Goal: Task Accomplishment & Management: Use online tool/utility

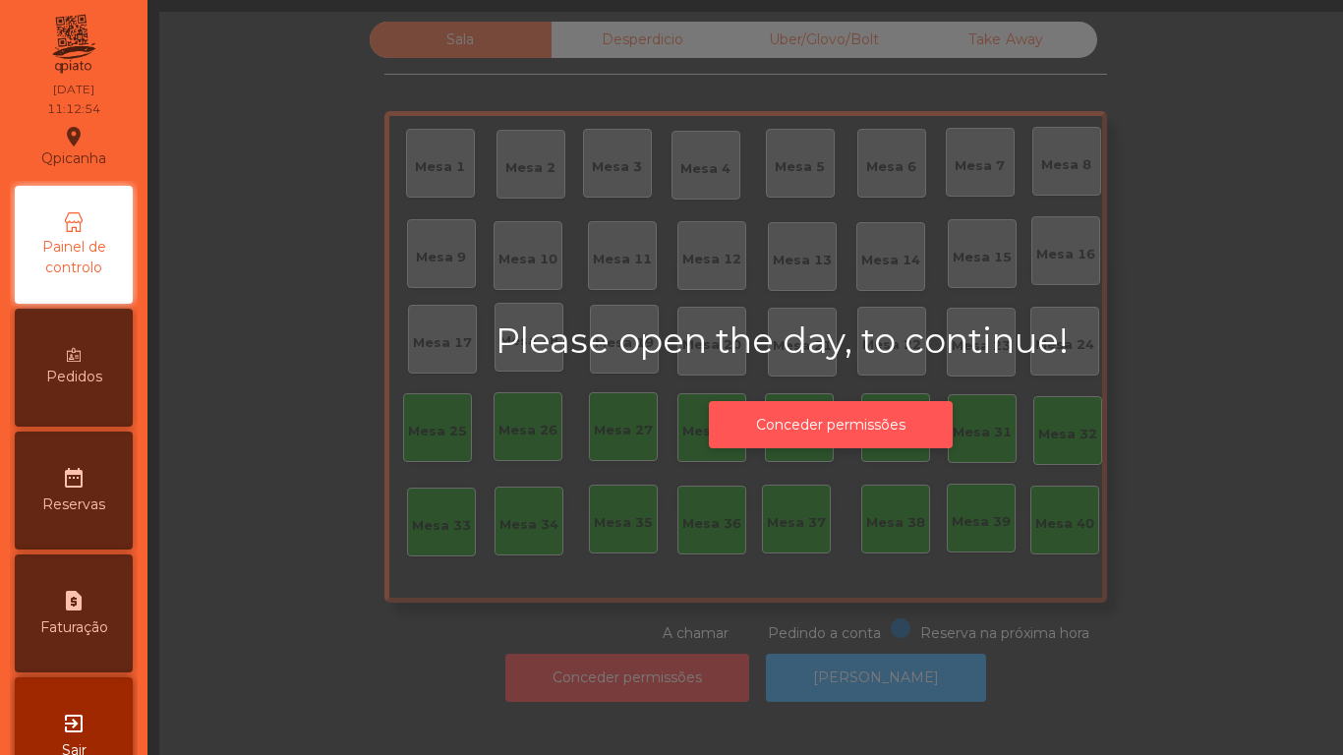
click at [842, 419] on button "Conceder permissões" at bounding box center [831, 425] width 244 height 48
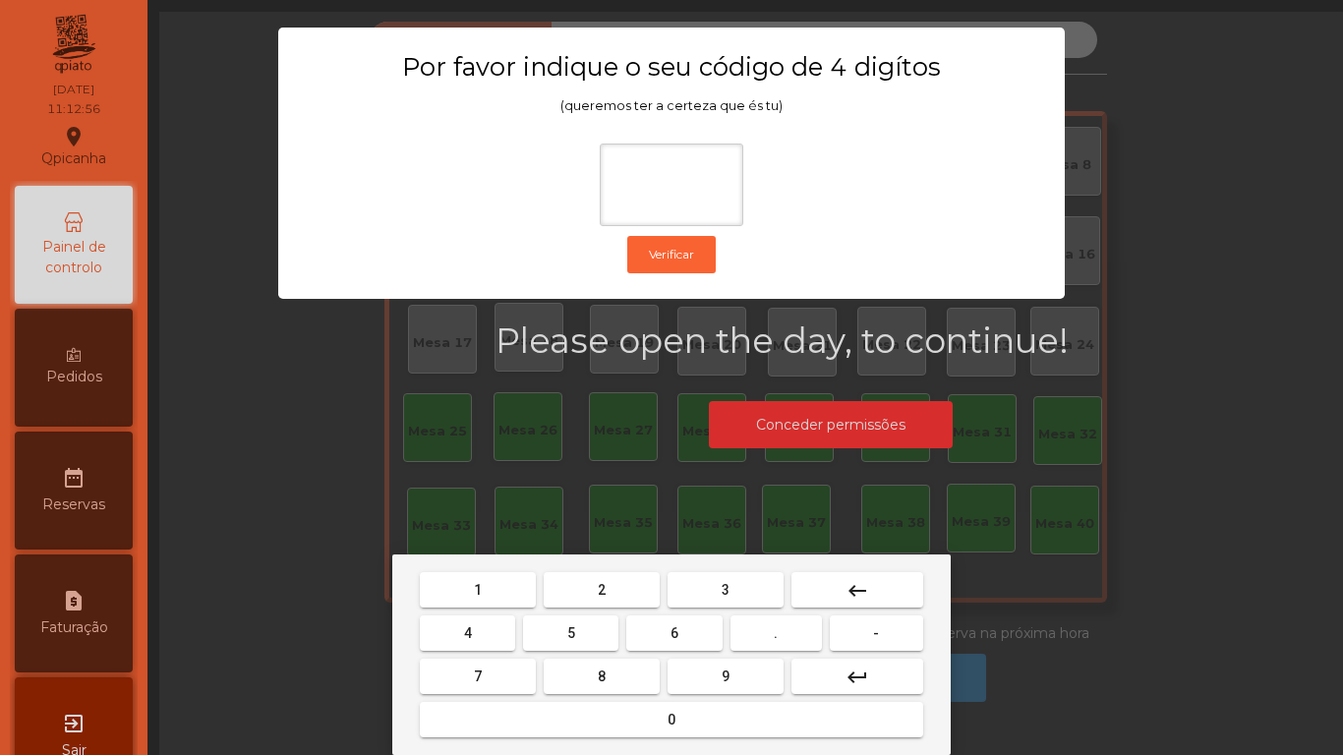
click at [478, 589] on span "1" at bounding box center [478, 590] width 8 height 16
click at [725, 677] on span "9" at bounding box center [725, 676] width 8 height 16
click at [466, 625] on span "4" at bounding box center [468, 633] width 8 height 16
click at [644, 709] on button "0" at bounding box center [671, 719] width 503 height 35
type input "****"
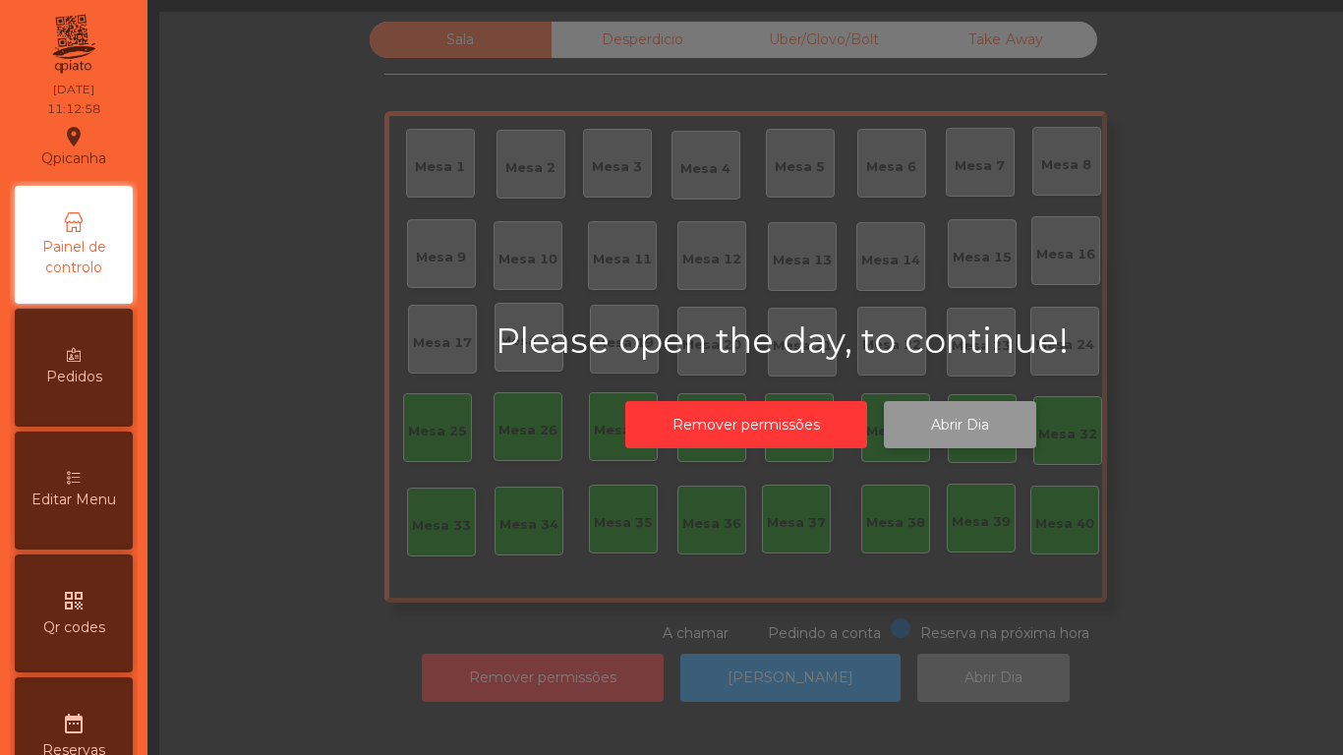
click at [947, 433] on button "Abrir Dia" at bounding box center [960, 425] width 152 height 48
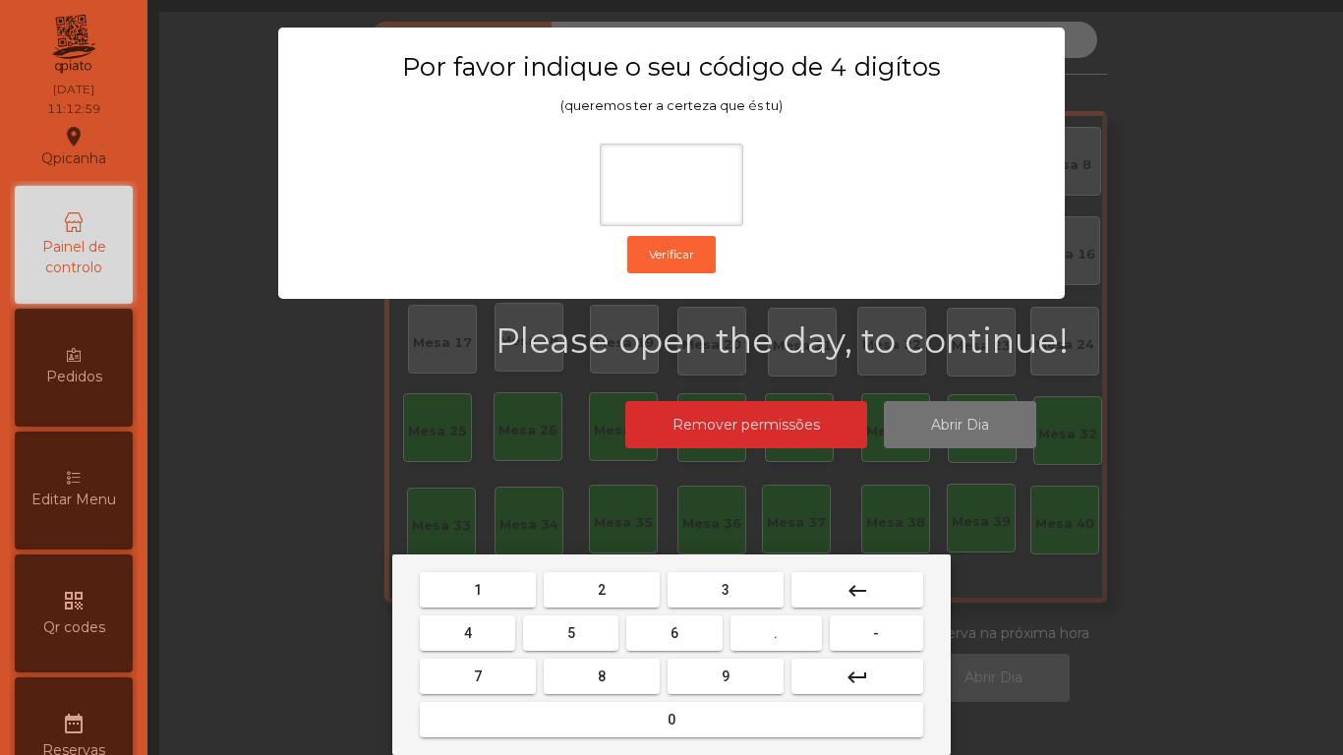
click at [498, 580] on button "1" at bounding box center [478, 589] width 116 height 35
click at [740, 667] on button "9" at bounding box center [725, 676] width 116 height 35
click at [477, 632] on button "4" at bounding box center [467, 632] width 95 height 35
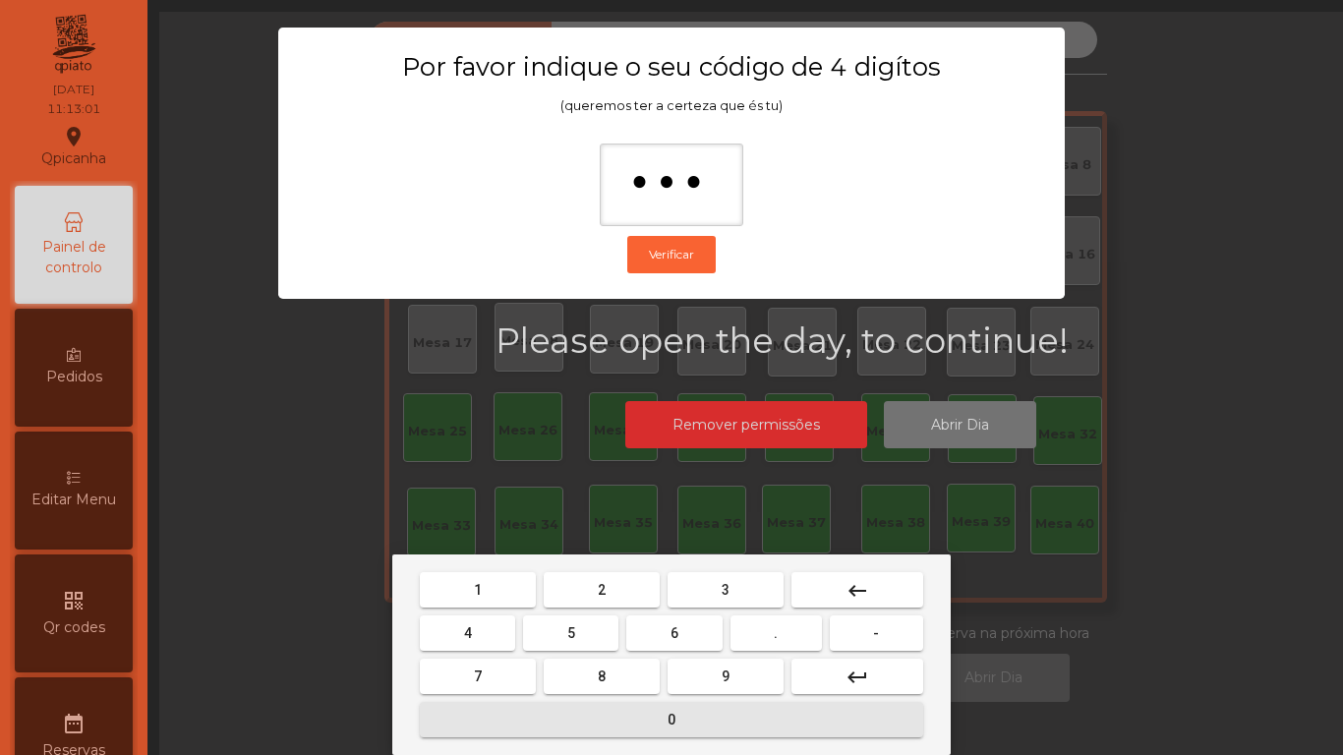
click at [662, 706] on button "0" at bounding box center [671, 719] width 503 height 35
type input "****"
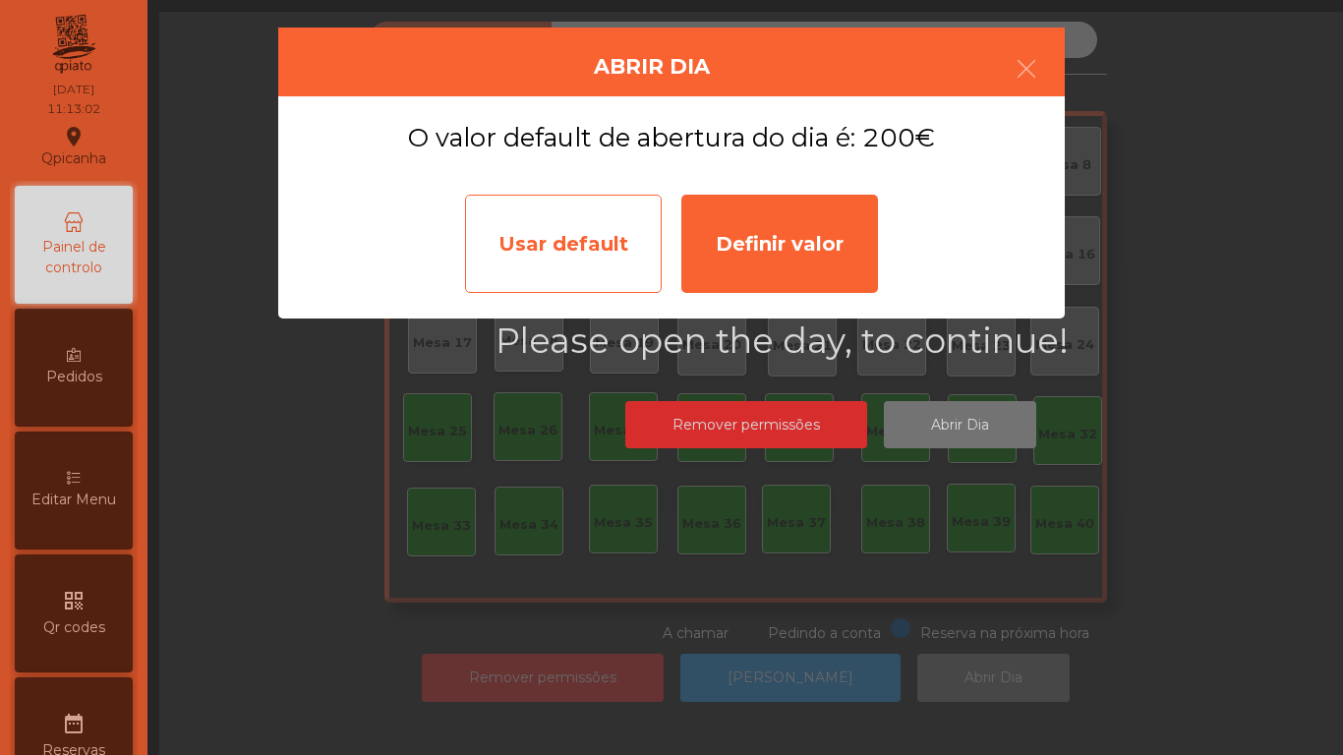
click at [578, 244] on div "Usar default" at bounding box center [563, 244] width 197 height 98
